Goal: Navigation & Orientation: Find specific page/section

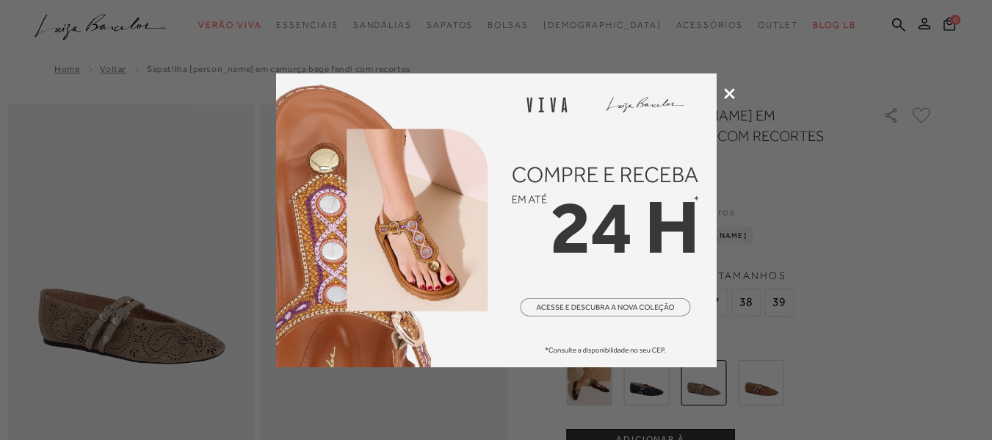
click at [724, 90] on icon at bounding box center [729, 93] width 11 height 11
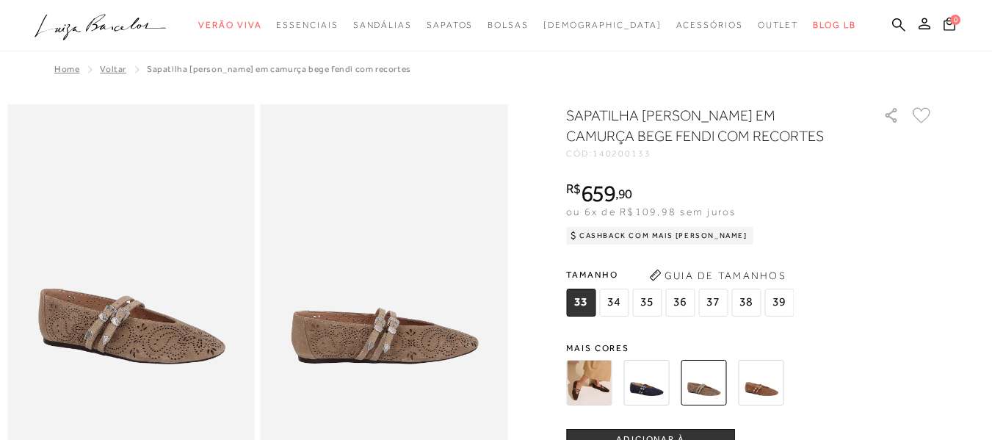
click at [653, 391] on img at bounding box center [646, 383] width 46 height 46
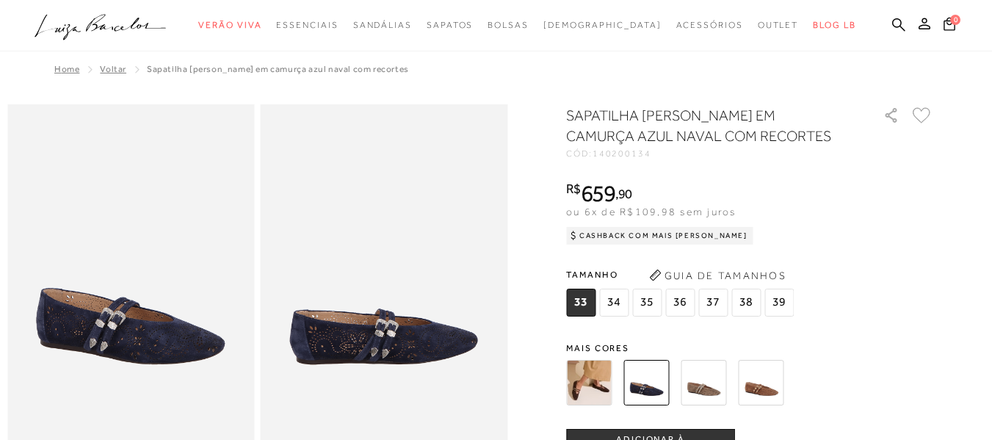
click at [710, 381] on img at bounding box center [703, 383] width 46 height 46
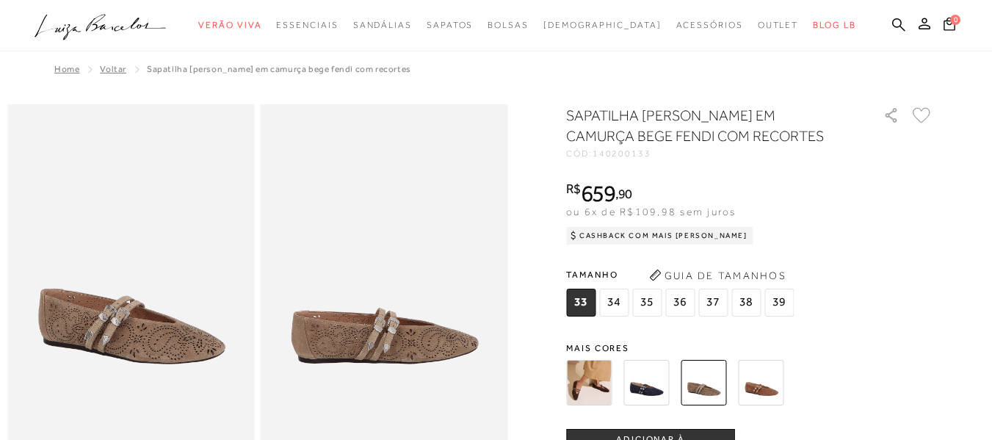
click at [766, 383] on img at bounding box center [761, 383] width 46 height 46
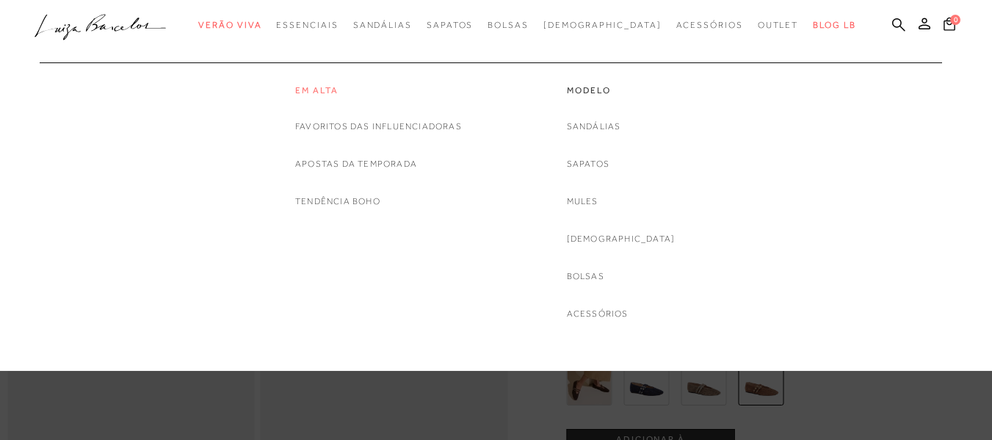
click at [313, 92] on link "Em alta" at bounding box center [378, 90] width 167 height 12
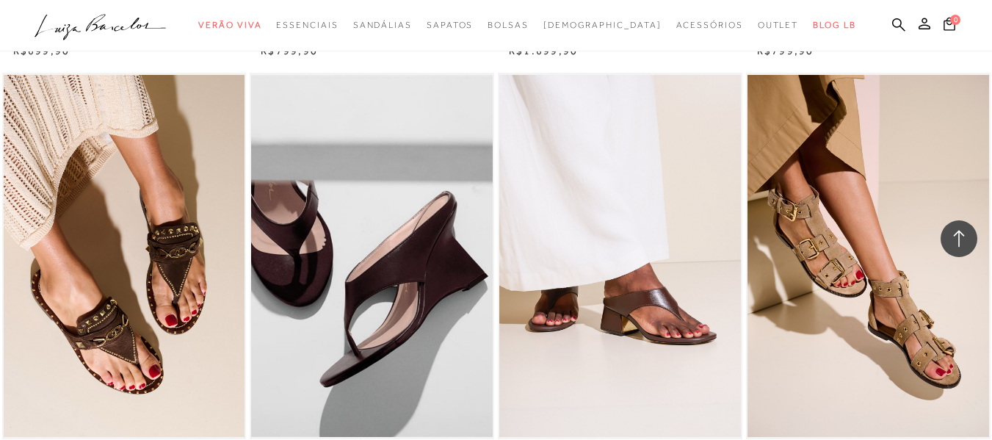
scroll to position [1101, 0]
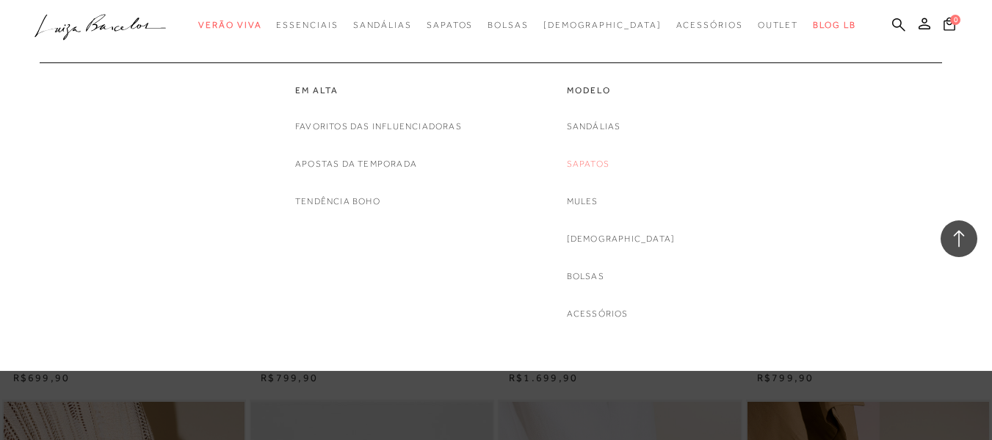
click at [609, 165] on link "Sapatos" at bounding box center [588, 163] width 43 height 15
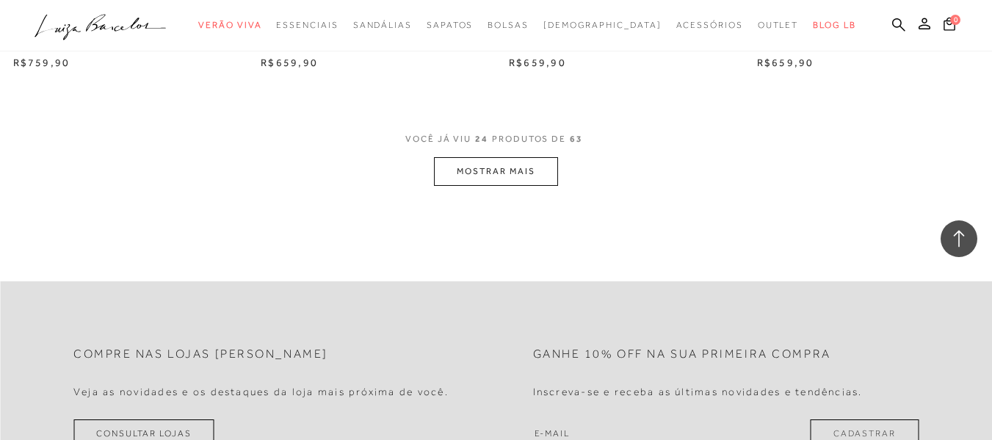
scroll to position [2863, 0]
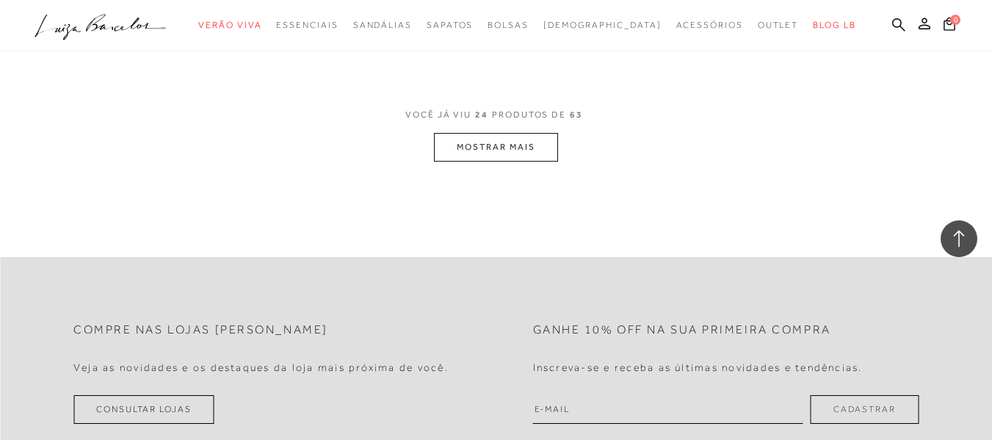
click at [484, 148] on button "MOSTRAR MAIS" at bounding box center [495, 147] width 123 height 29
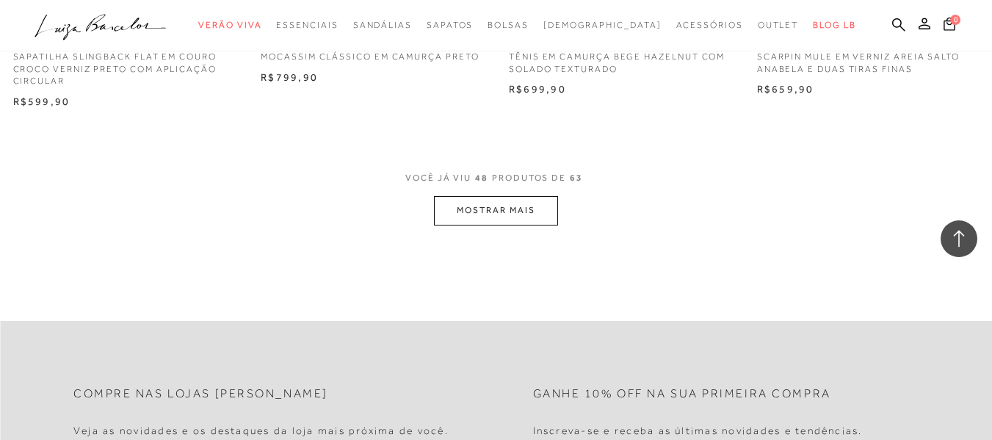
scroll to position [5652, 0]
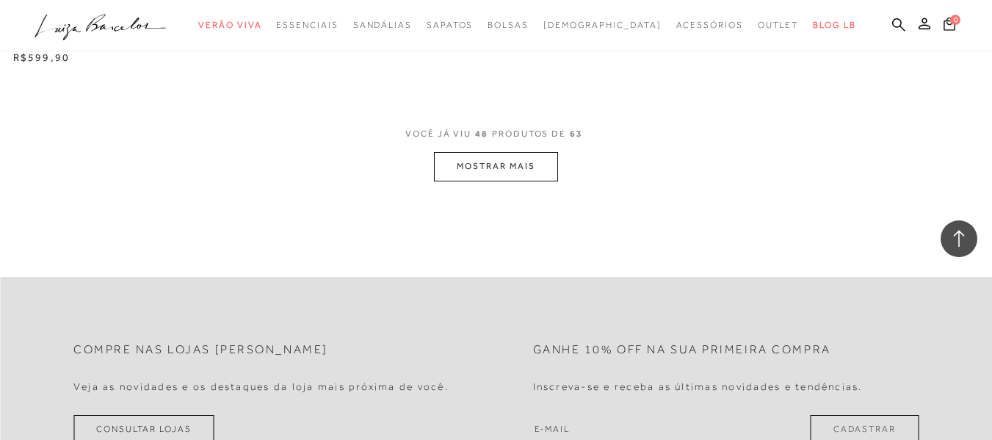
click at [496, 164] on button "MOSTRAR MAIS" at bounding box center [495, 166] width 123 height 29
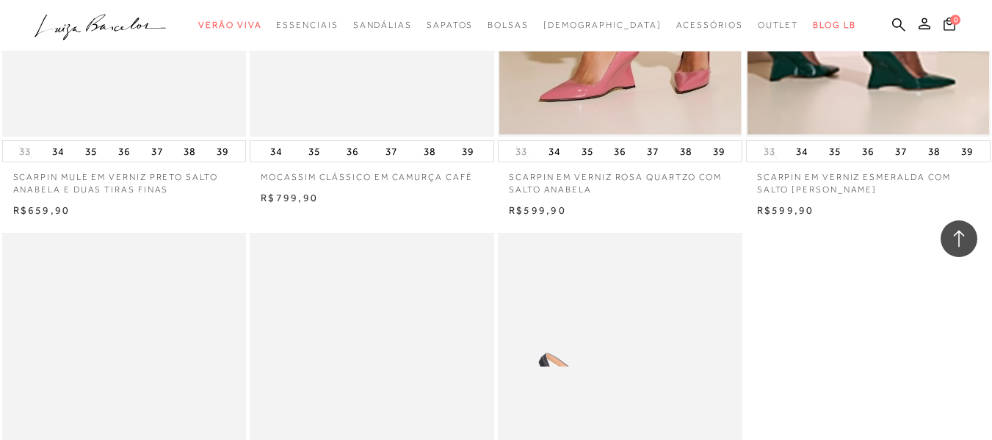
scroll to position [6694, 0]
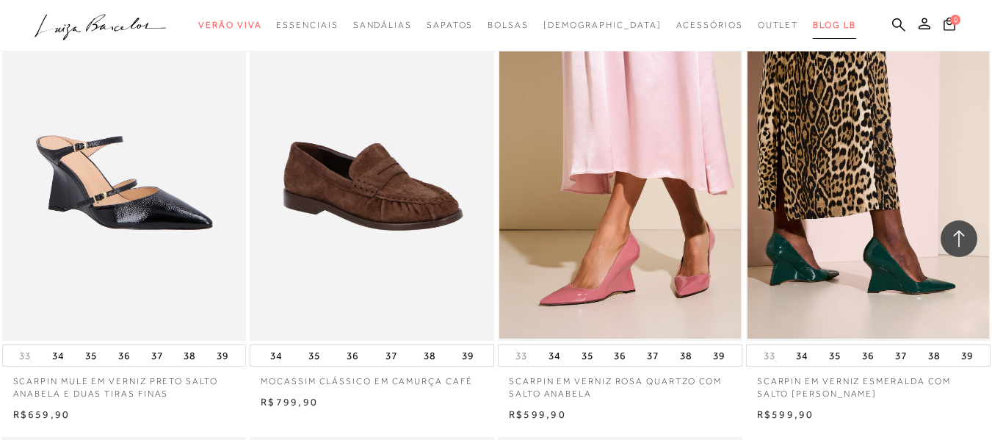
click at [813, 31] on link "BLOG LB" at bounding box center [834, 25] width 43 height 27
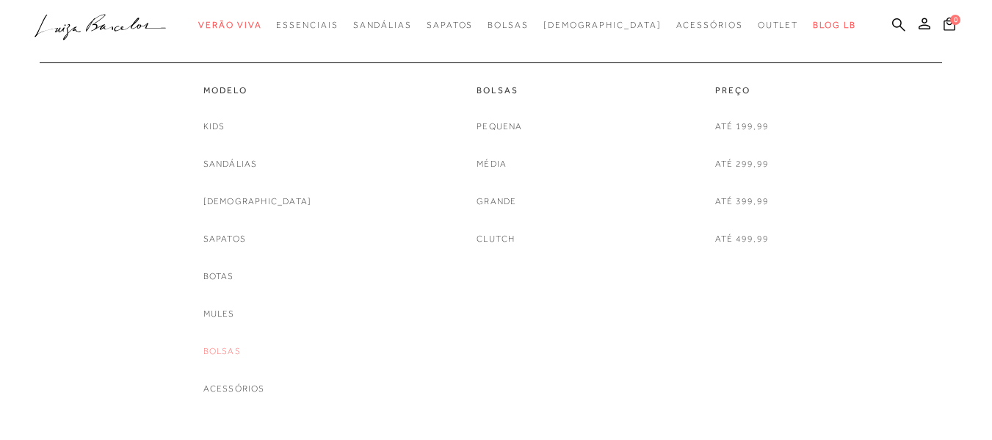
scroll to position [1615, 0]
click at [239, 239] on link "Sapatos" at bounding box center [224, 238] width 43 height 15
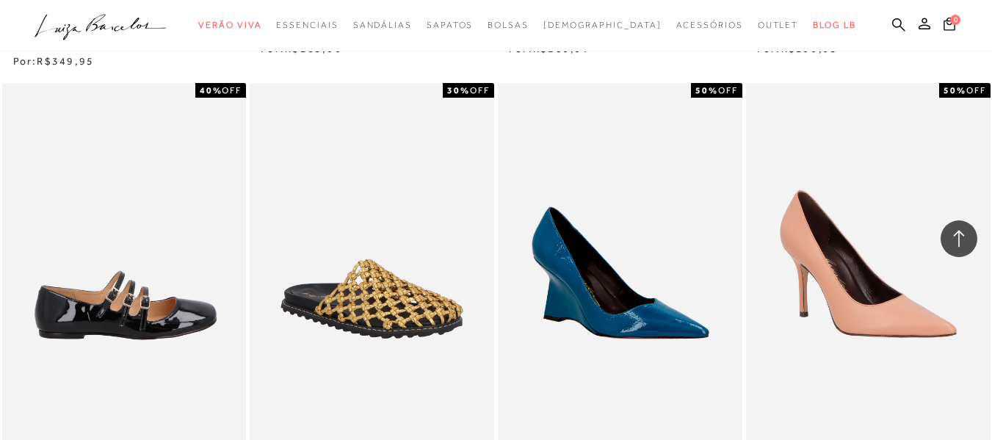
scroll to position [2055, 0]
